Goal: Information Seeking & Learning: Learn about a topic

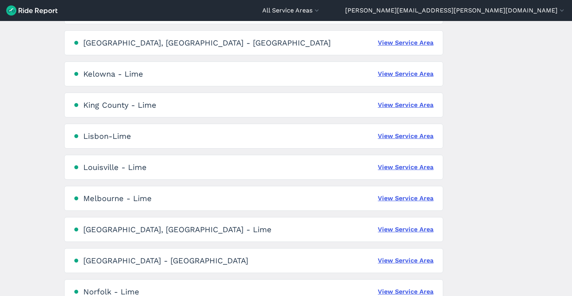
scroll to position [847, 0]
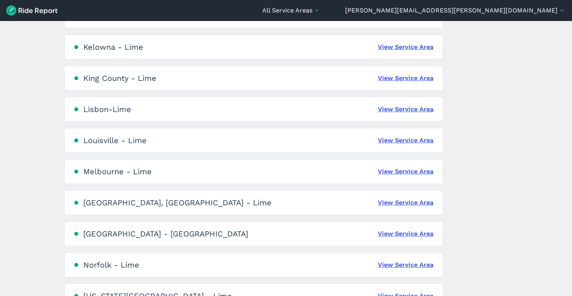
click at [400, 176] on div "[GEOGRAPHIC_DATA] - Lime View Service Area" at bounding box center [253, 171] width 379 height 25
click at [396, 171] on link "View Service Area" at bounding box center [406, 171] width 56 height 9
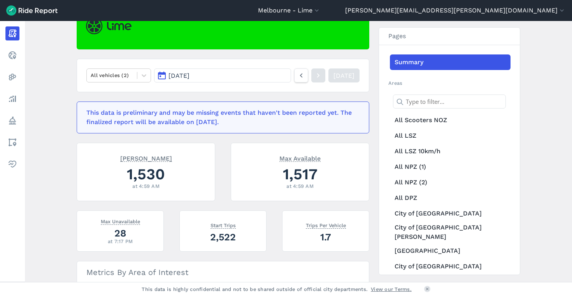
scroll to position [88, 0]
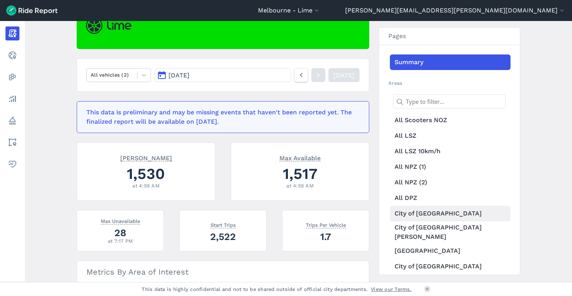
click at [394, 217] on link "City of [GEOGRAPHIC_DATA]" at bounding box center [450, 214] width 121 height 16
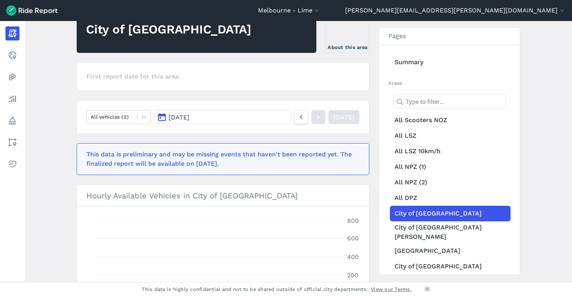
scroll to position [88, 0]
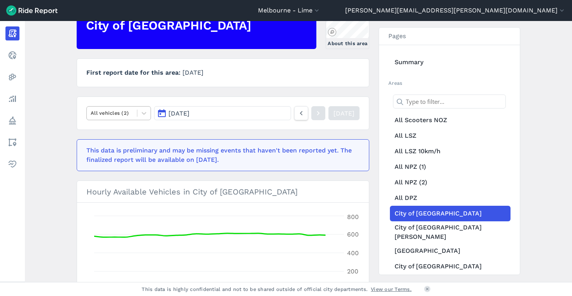
click at [129, 119] on div "All vehicles (2)" at bounding box center [112, 113] width 50 height 12
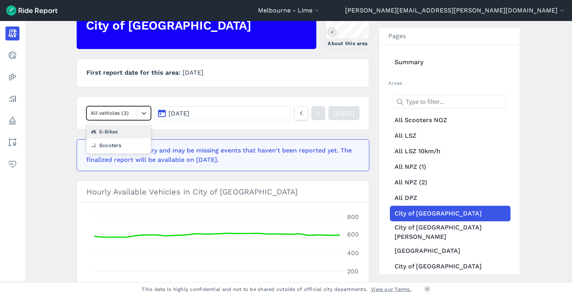
click at [129, 131] on div "E-Bikes" at bounding box center [118, 132] width 65 height 14
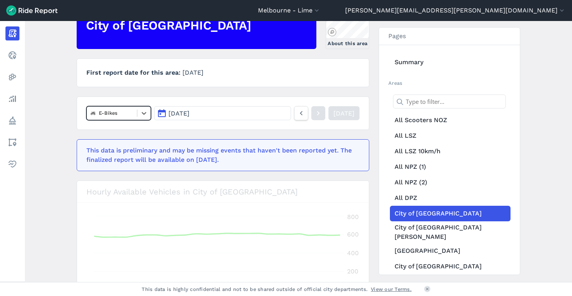
click at [194, 125] on nav "option E-Bikes, selected. Select is focused ,type to refine list, press Down to…" at bounding box center [223, 112] width 293 height 33
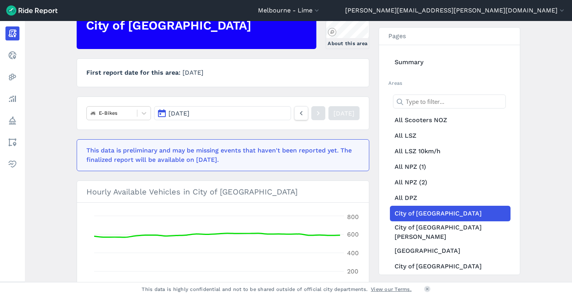
click at [189, 115] on span "[DATE]" at bounding box center [178, 113] width 21 height 7
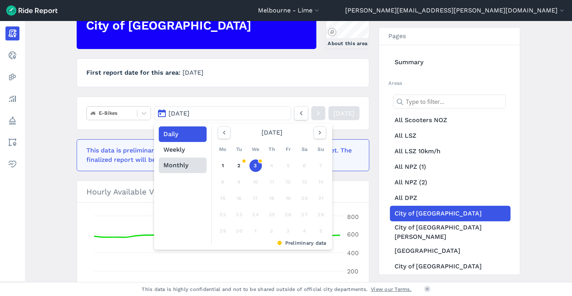
click at [186, 167] on button "Monthly" at bounding box center [183, 166] width 48 height 16
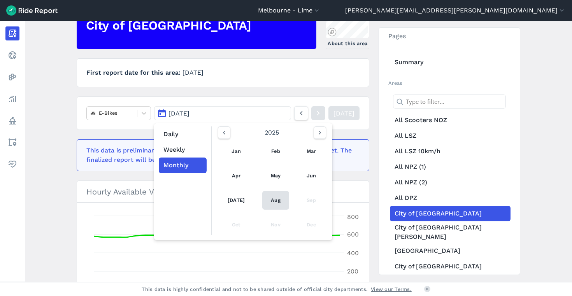
click at [272, 204] on link "Aug" at bounding box center [275, 200] width 27 height 19
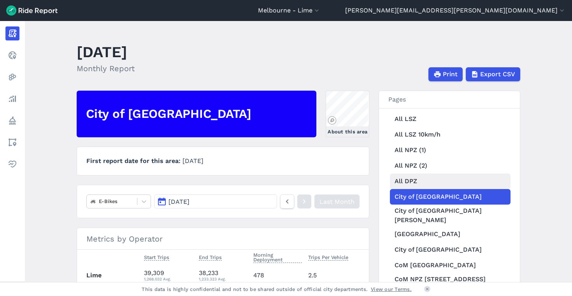
scroll to position [80, 0]
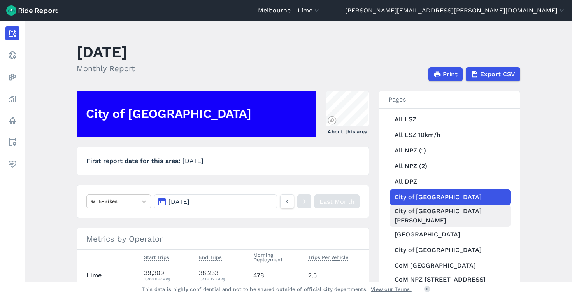
click at [414, 212] on link "City of [GEOGRAPHIC_DATA][PERSON_NAME]" at bounding box center [450, 216] width 121 height 22
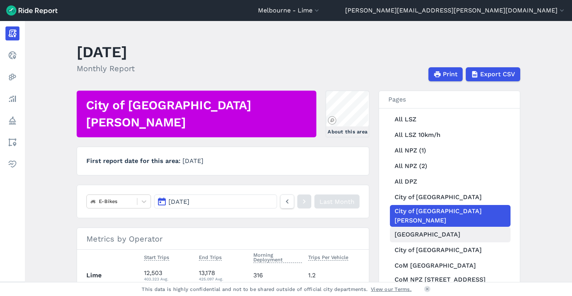
click at [481, 227] on link "[GEOGRAPHIC_DATA]" at bounding box center [450, 235] width 121 height 16
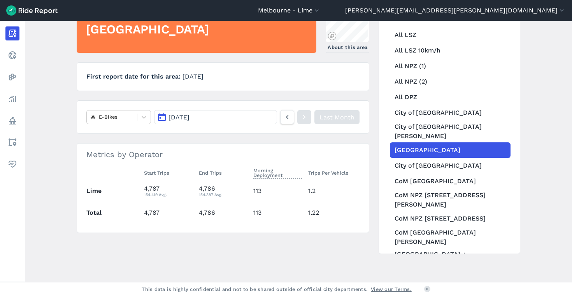
scroll to position [84, 0]
click at [473, 158] on link "City of [GEOGRAPHIC_DATA]" at bounding box center [450, 166] width 121 height 16
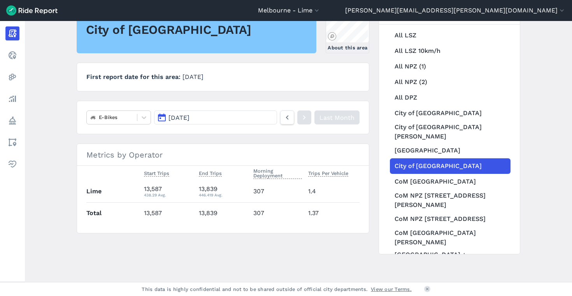
click at [197, 120] on button "[DATE]" at bounding box center [215, 117] width 123 height 14
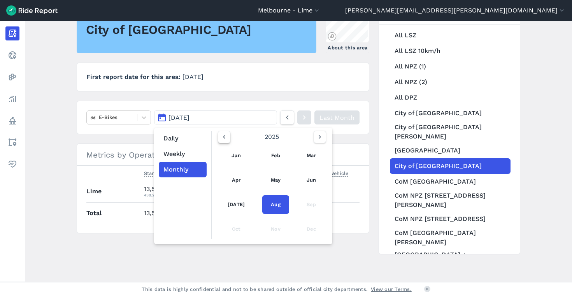
click at [222, 135] on icon "button" at bounding box center [224, 137] width 8 height 8
click at [279, 203] on link "Aug" at bounding box center [275, 204] width 27 height 19
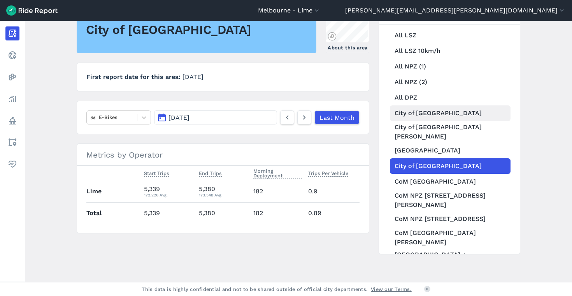
click at [440, 112] on link "City of [GEOGRAPHIC_DATA]" at bounding box center [450, 113] width 121 height 16
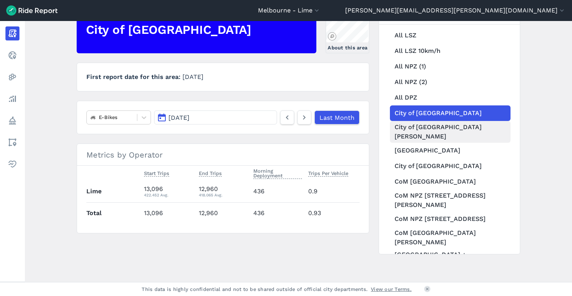
click at [420, 132] on link "City of [GEOGRAPHIC_DATA][PERSON_NAME]" at bounding box center [450, 132] width 121 height 22
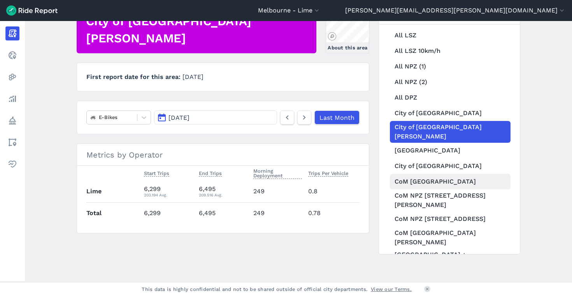
click at [404, 181] on link "CoM [GEOGRAPHIC_DATA]" at bounding box center [450, 182] width 121 height 16
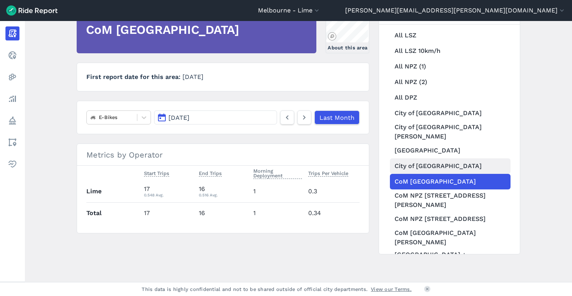
click at [417, 161] on link "City of [GEOGRAPHIC_DATA]" at bounding box center [450, 166] width 121 height 16
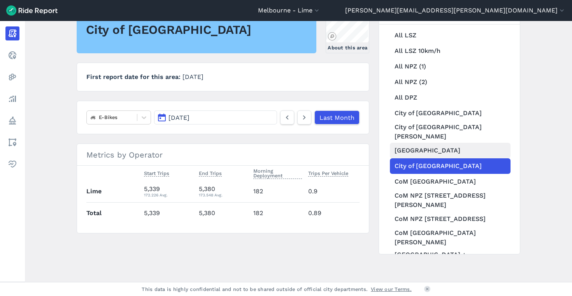
click at [444, 143] on link "[GEOGRAPHIC_DATA]" at bounding box center [450, 151] width 121 height 16
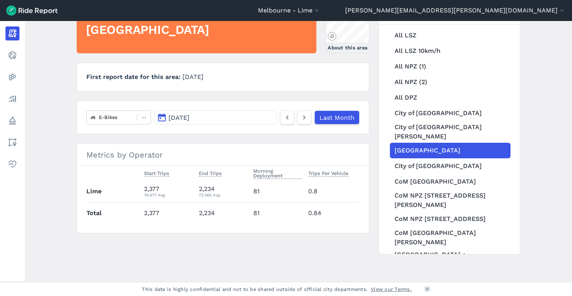
scroll to position [80, 0]
click at [433, 112] on link "City of [GEOGRAPHIC_DATA]" at bounding box center [450, 113] width 121 height 16
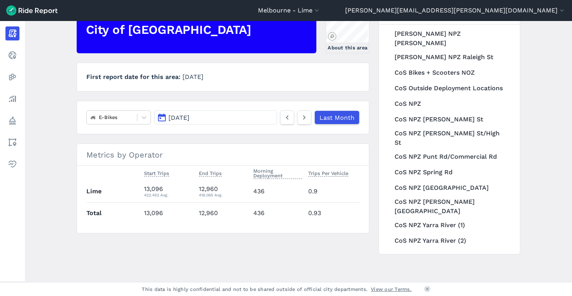
scroll to position [444, 0]
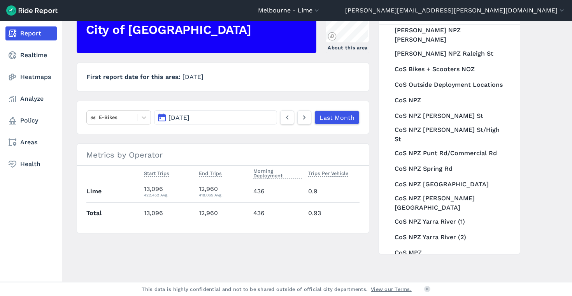
click at [16, 32] on icon at bounding box center [12, 33] width 9 height 9
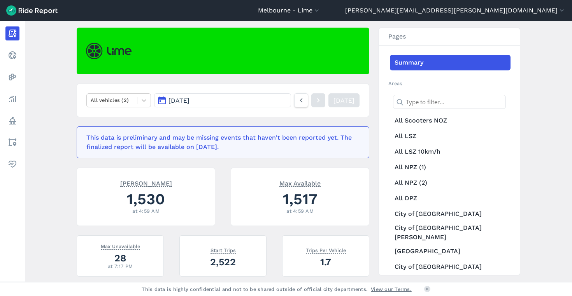
scroll to position [76, 0]
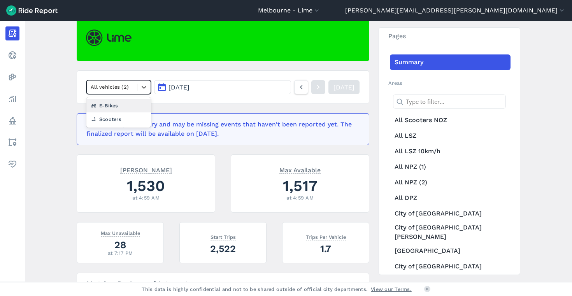
click at [134, 88] on div "All vehicles (2)" at bounding box center [112, 87] width 50 height 12
click at [124, 107] on div "E-Bikes" at bounding box center [118, 106] width 65 height 14
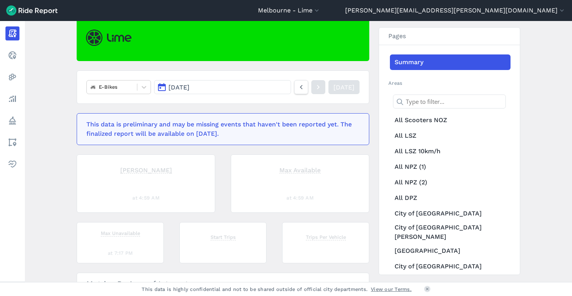
click at [189, 88] on span "[DATE]" at bounding box center [178, 87] width 21 height 7
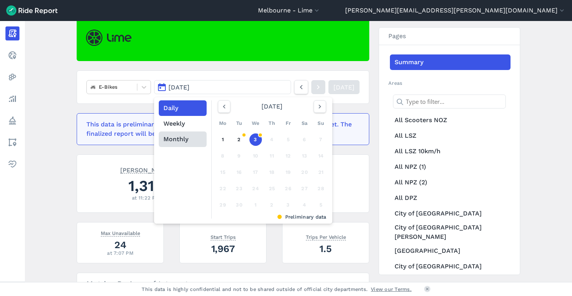
click at [189, 140] on button "Monthly" at bounding box center [183, 139] width 48 height 16
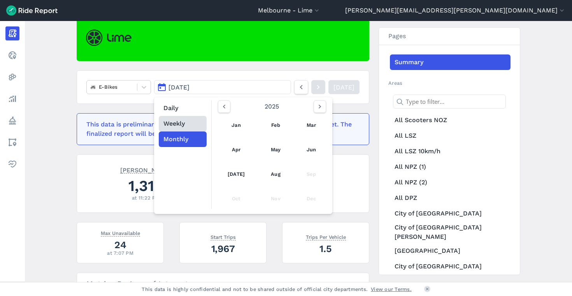
click at [191, 124] on button "Weekly" at bounding box center [183, 124] width 48 height 16
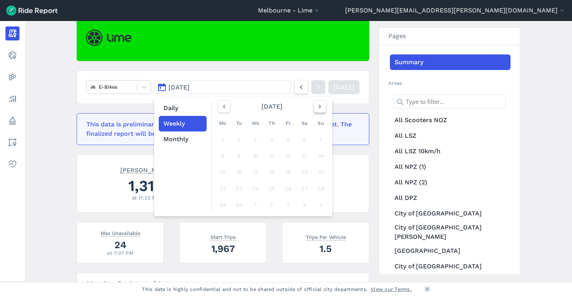
click at [321, 106] on icon "button" at bounding box center [320, 107] width 8 height 8
click at [223, 105] on use "button" at bounding box center [224, 107] width 2 height 4
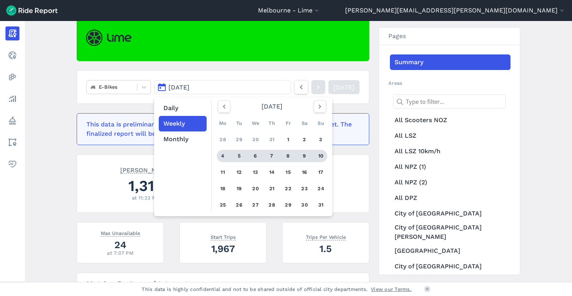
click at [258, 154] on div "6" at bounding box center [255, 156] width 12 height 12
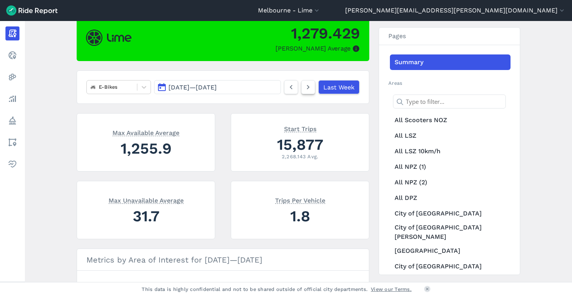
click at [305, 91] on icon at bounding box center [308, 86] width 9 height 9
click at [308, 88] on icon at bounding box center [308, 86] width 9 height 9
click at [292, 90] on icon at bounding box center [291, 86] width 9 height 9
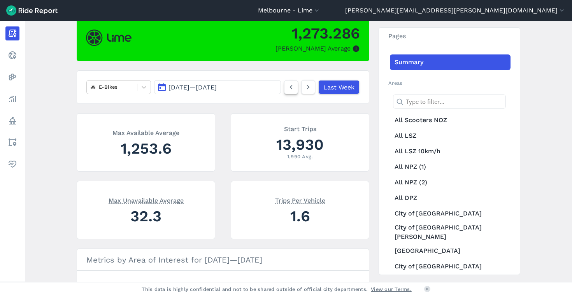
click at [292, 91] on icon at bounding box center [291, 86] width 9 height 9
click at [305, 87] on icon at bounding box center [308, 86] width 9 height 9
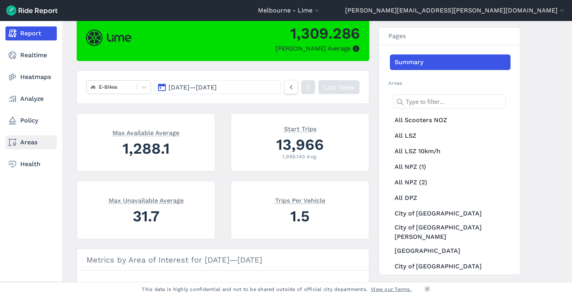
scroll to position [76, 0]
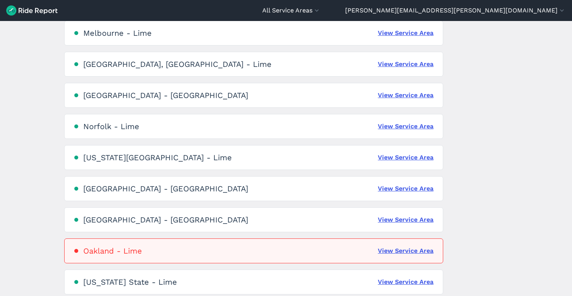
scroll to position [985, 0]
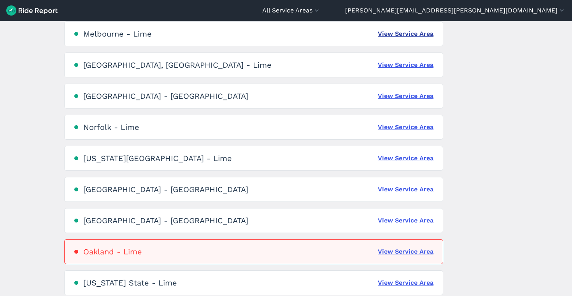
click at [412, 36] on link "View Service Area" at bounding box center [406, 33] width 56 height 9
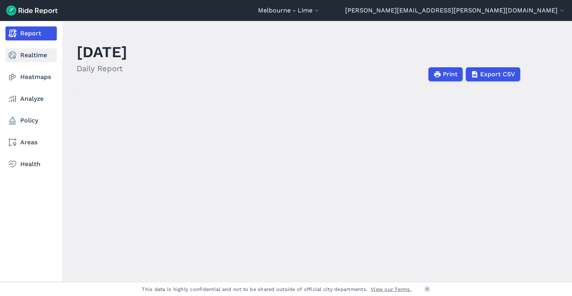
click at [30, 58] on link "Realtime" at bounding box center [30, 55] width 51 height 14
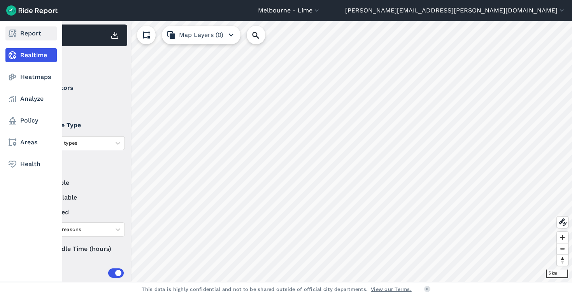
click at [35, 35] on link "Report" at bounding box center [30, 33] width 51 height 14
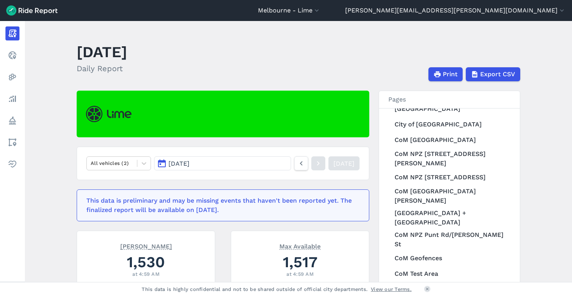
scroll to position [206, 0]
click at [187, 161] on span "[DATE]" at bounding box center [178, 163] width 21 height 7
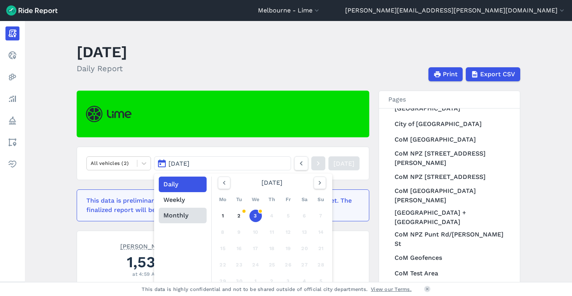
click at [175, 221] on button "Monthly" at bounding box center [183, 216] width 48 height 16
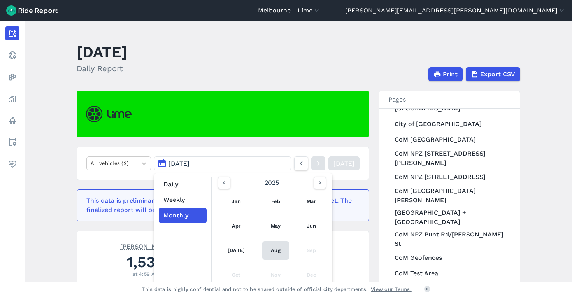
click at [273, 242] on link "Aug" at bounding box center [275, 250] width 27 height 19
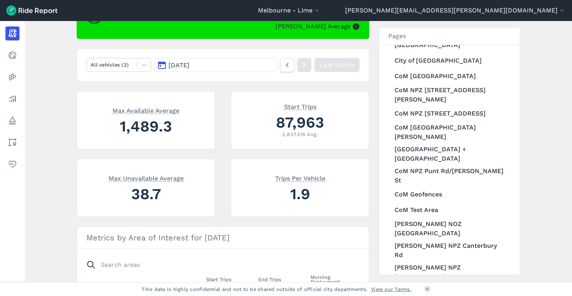
scroll to position [102, 0]
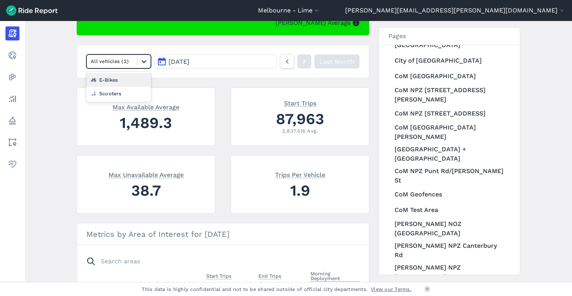
click at [143, 65] on div at bounding box center [143, 61] width 13 height 13
click at [142, 79] on div "E-Bikes" at bounding box center [118, 80] width 65 height 14
